Goal: Task Accomplishment & Management: Use online tool/utility

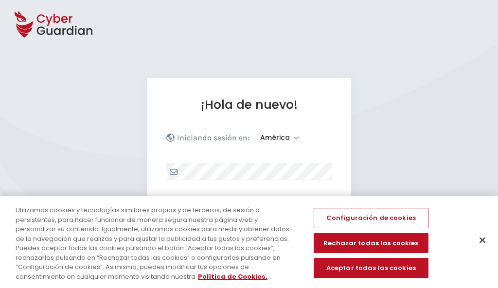
select select "América"
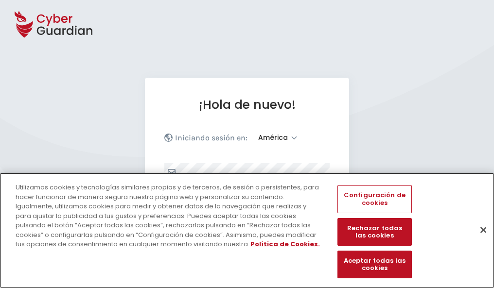
scroll to position [127, 0]
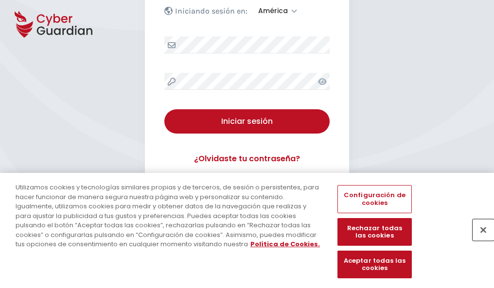
click at [478, 240] on button "Cerrar" at bounding box center [482, 229] width 21 height 21
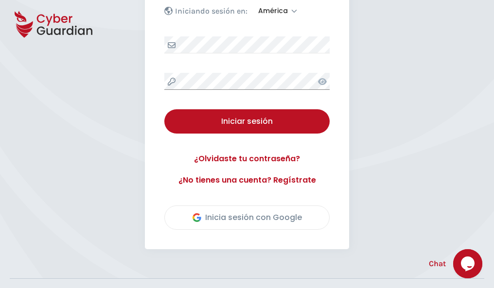
scroll to position [221, 0]
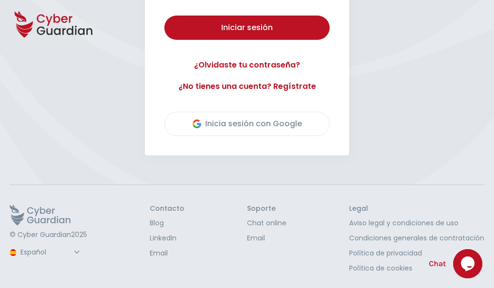
click at [164, 16] on button "Iniciar sesión" at bounding box center [246, 28] width 165 height 24
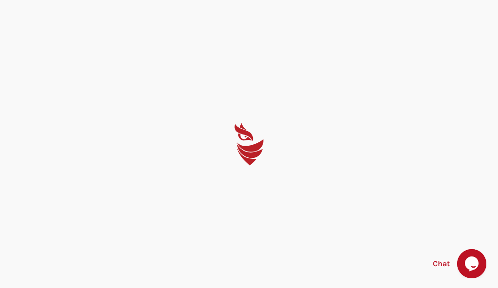
select select "Português (BR)"
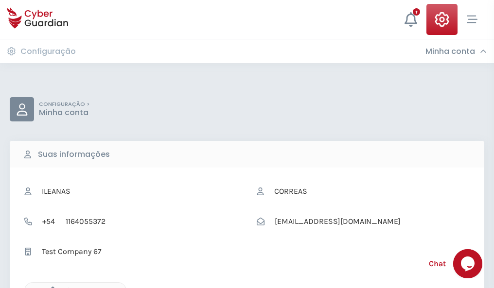
click at [50, 287] on icon "button" at bounding box center [50, 291] width 8 height 8
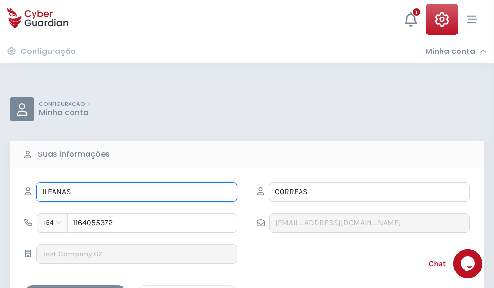
click at [137, 192] on input "ILEANAS" at bounding box center [136, 191] width 201 height 19
type input "I"
type input "Lázaro"
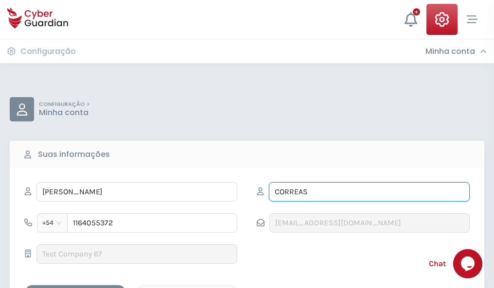
click at [369, 192] on input "CORREAS" at bounding box center [369, 191] width 201 height 19
type input "C"
type input "Merino"
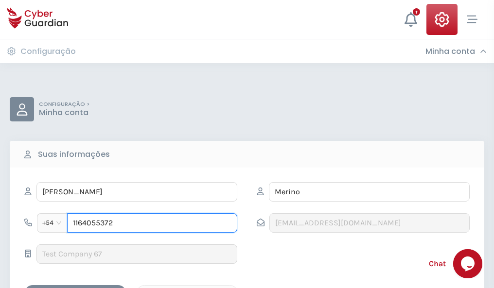
click at [152, 223] on input "1164055372" at bounding box center [152, 222] width 170 height 19
type input "1"
type input "4872564434"
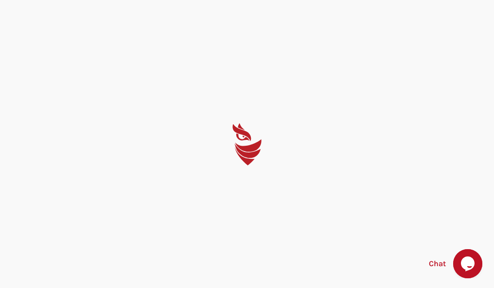
select select "Português (BR)"
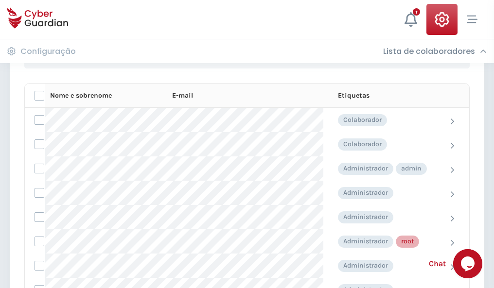
scroll to position [489, 0]
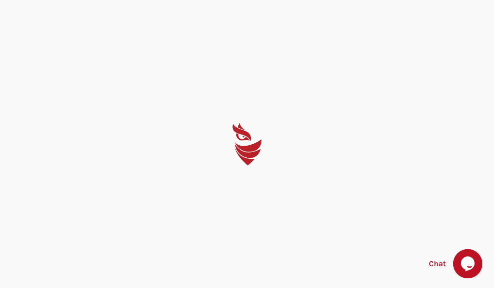
select select "Português (BR)"
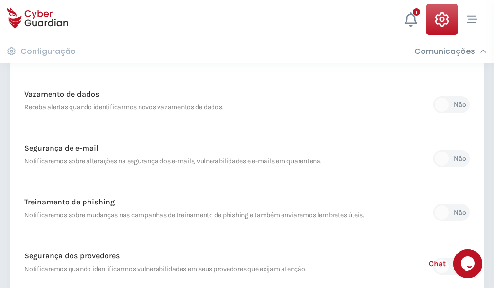
scroll to position [512, 0]
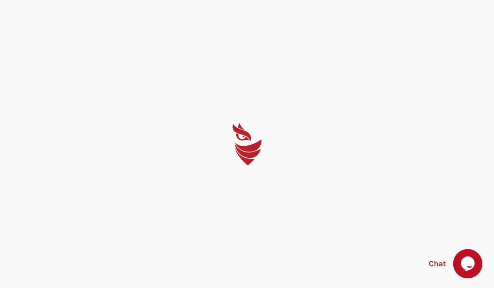
select select "Português (BR)"
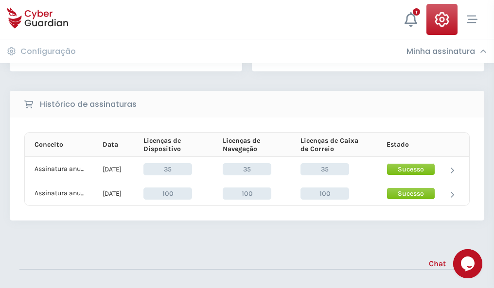
scroll to position [271, 0]
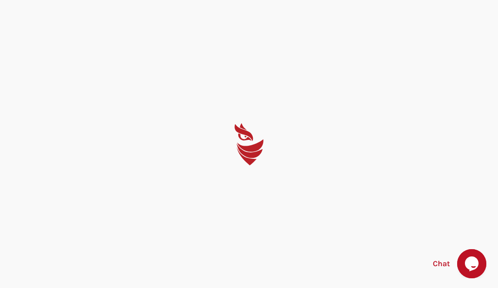
select select "Português (BR)"
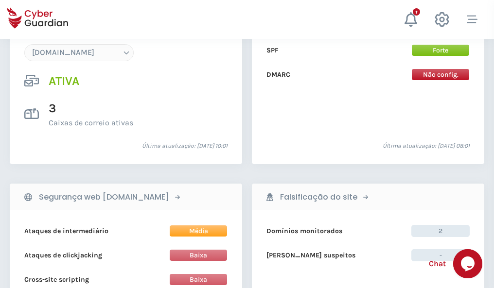
scroll to position [1035, 0]
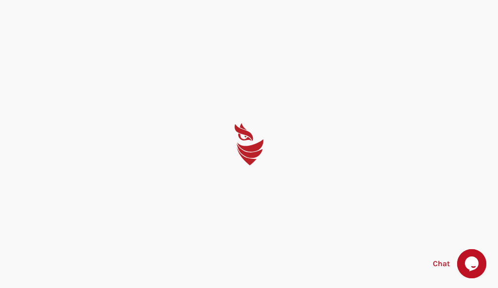
select select "Português (BR)"
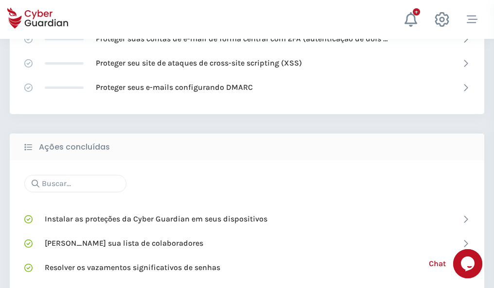
scroll to position [647, 0]
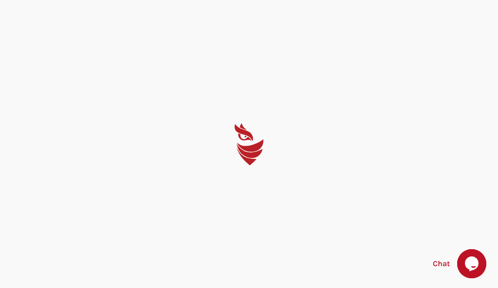
select select "Português (BR)"
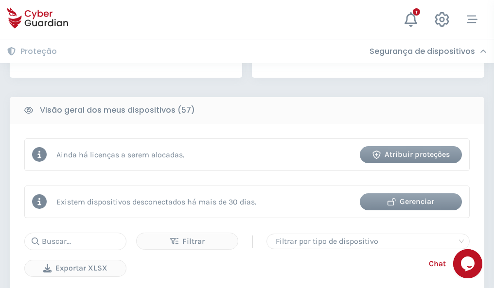
scroll to position [954, 0]
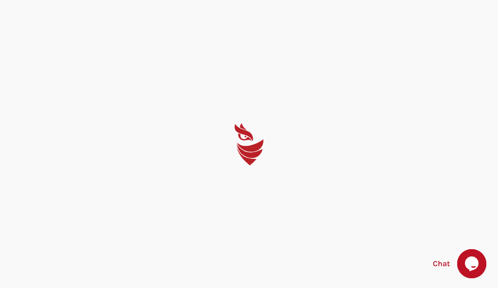
select select "Português (BR)"
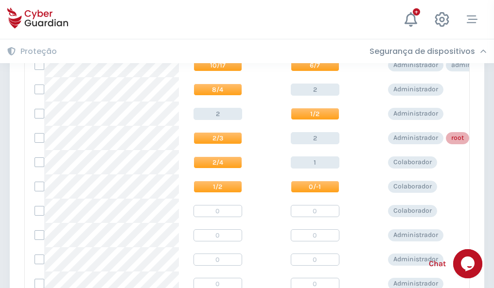
scroll to position [490, 0]
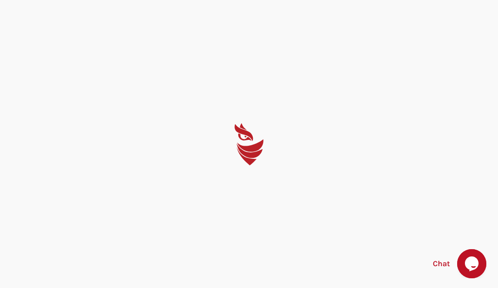
select select "Português (BR)"
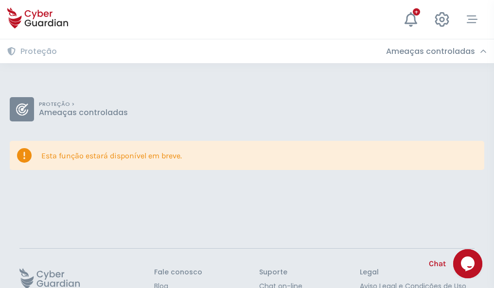
scroll to position [63, 0]
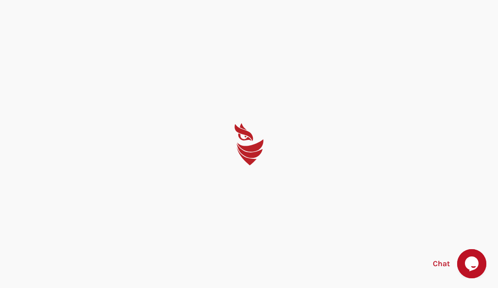
select select "Português (BR)"
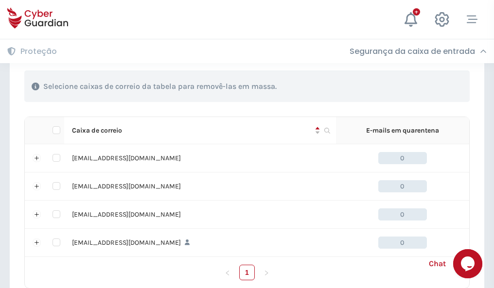
scroll to position [479, 0]
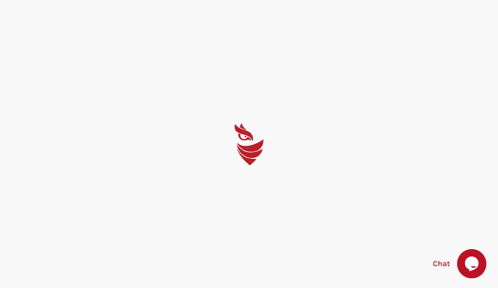
select select "Português (BR)"
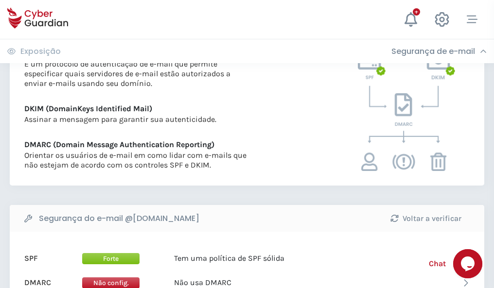
scroll to position [524, 0]
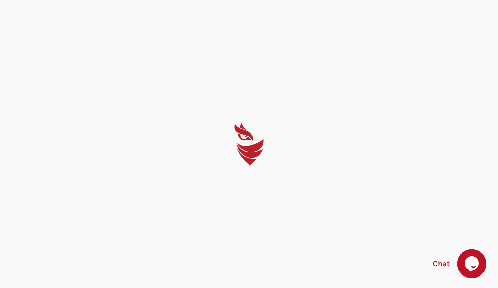
select select "Português (BR)"
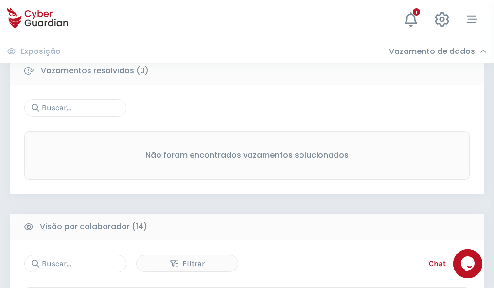
scroll to position [878, 0]
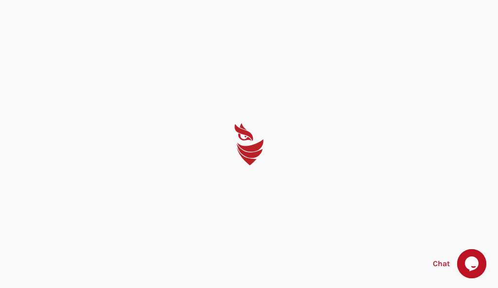
select select "Português (BR)"
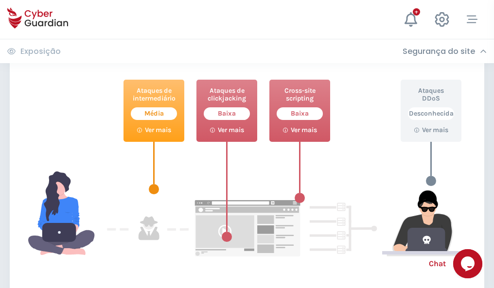
scroll to position [529, 0]
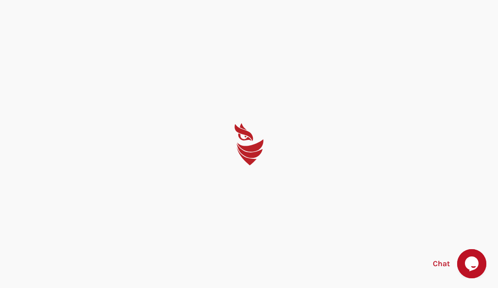
select select "Português (BR)"
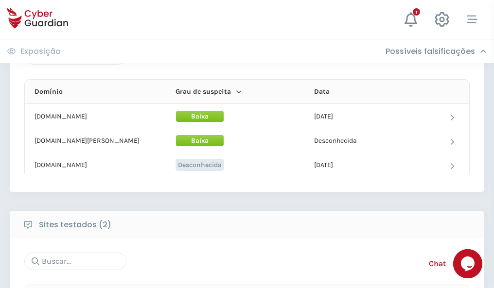
scroll to position [583, 0]
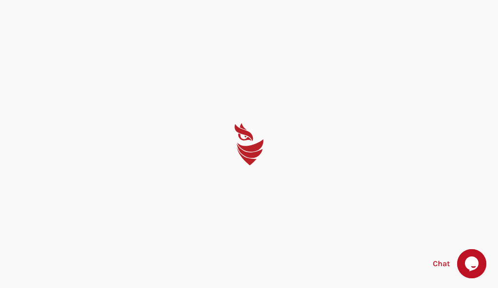
select select "Português (BR)"
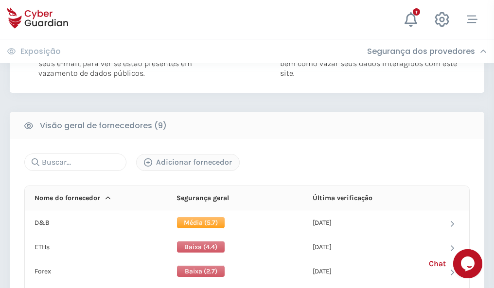
scroll to position [690, 0]
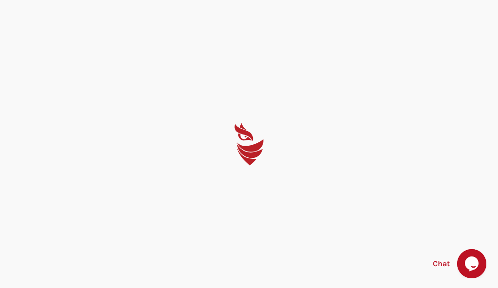
select select "Português (BR)"
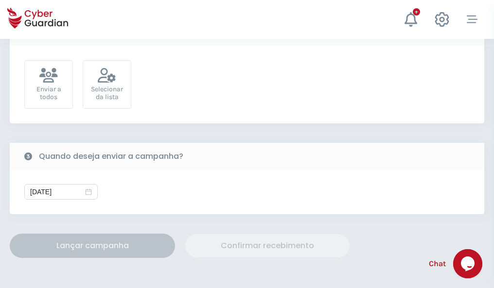
scroll to position [356, 0]
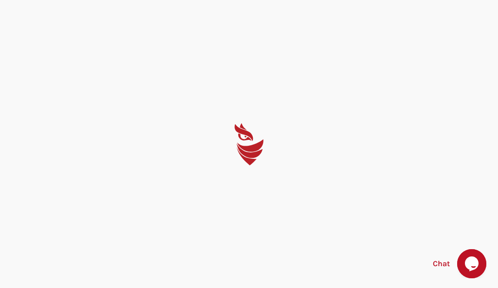
select select "Português (BR)"
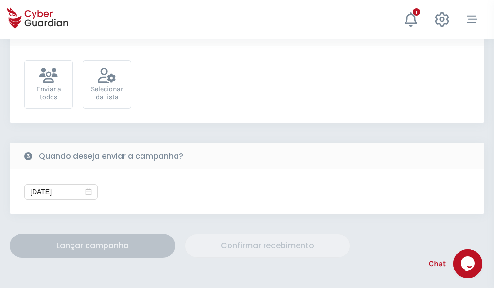
scroll to position [356, 0]
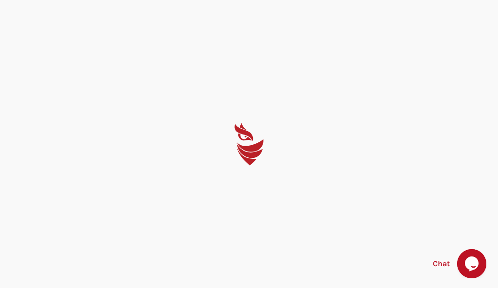
select select "Português (BR)"
